Goal: Transaction & Acquisition: Obtain resource

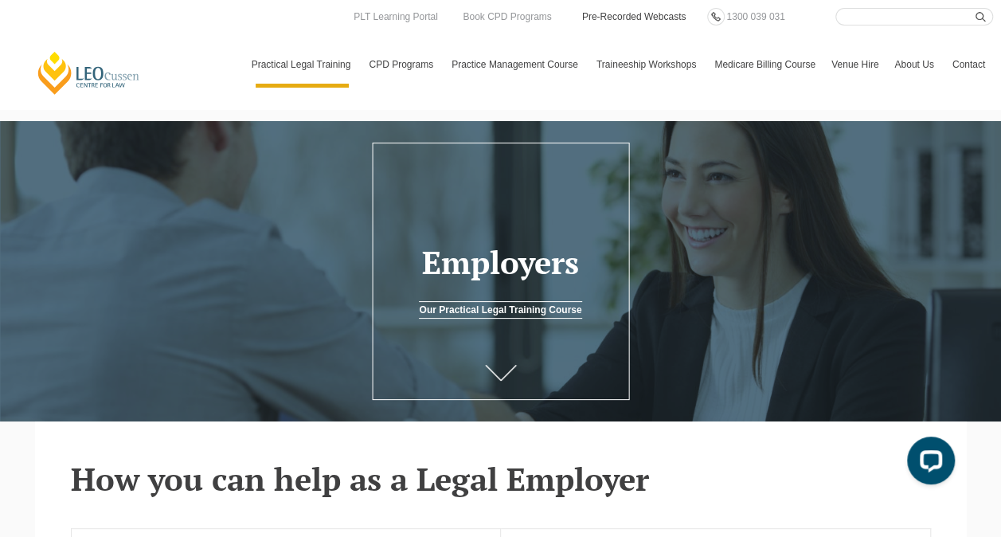
click at [649, 23] on link "Pre-Recorded Webcasts" at bounding box center [635, 17] width 108 height 18
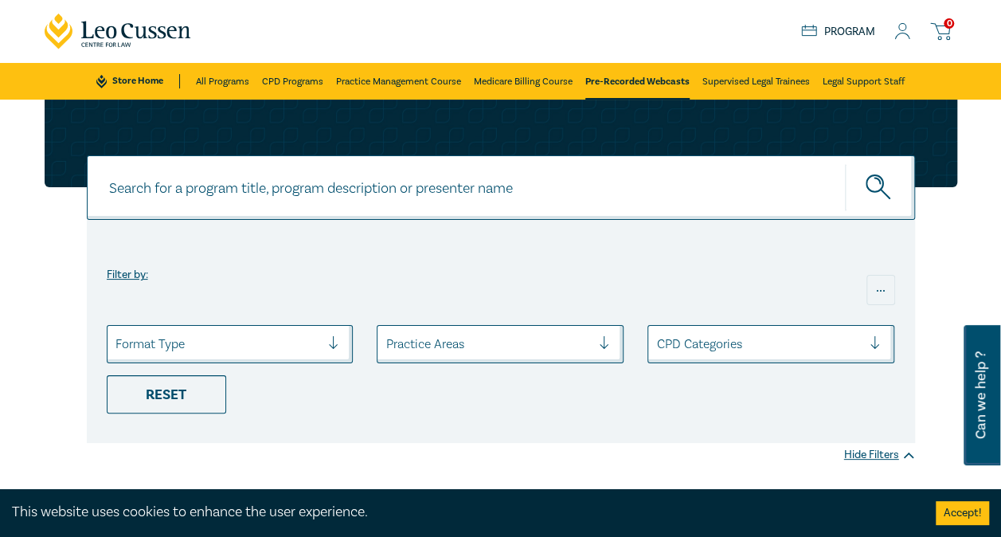
click at [900, 25] on icon at bounding box center [903, 31] width 16 height 17
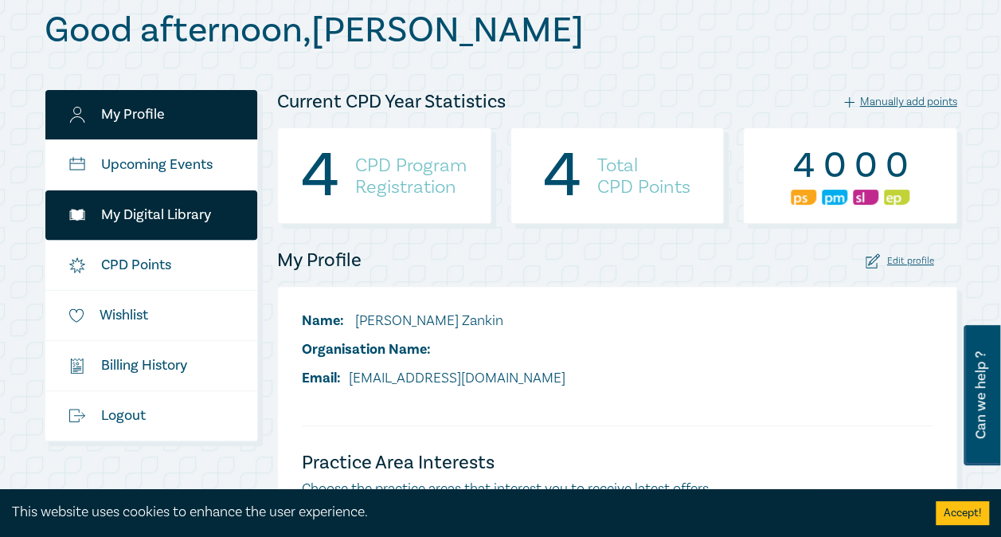
click at [186, 225] on link "My Digital Library" at bounding box center [151, 214] width 213 height 49
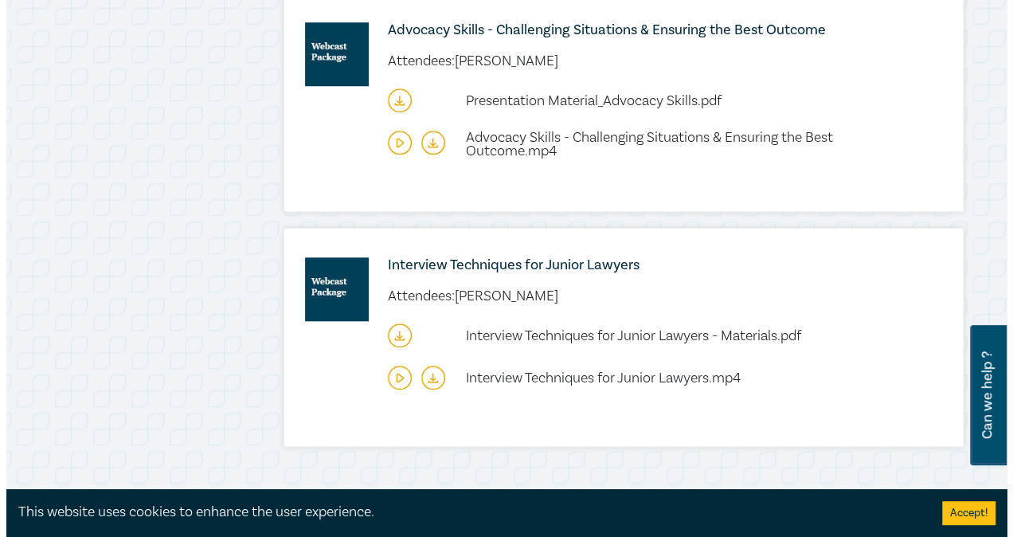
scroll to position [671, 0]
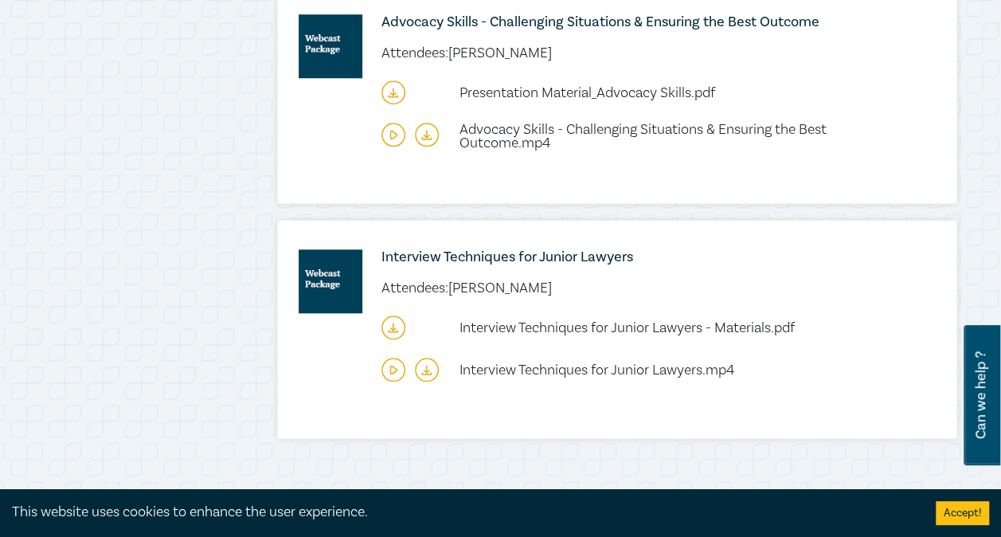
click at [392, 376] on icon at bounding box center [394, 370] width 24 height 24
